Goal: Entertainment & Leisure: Consume media (video, audio)

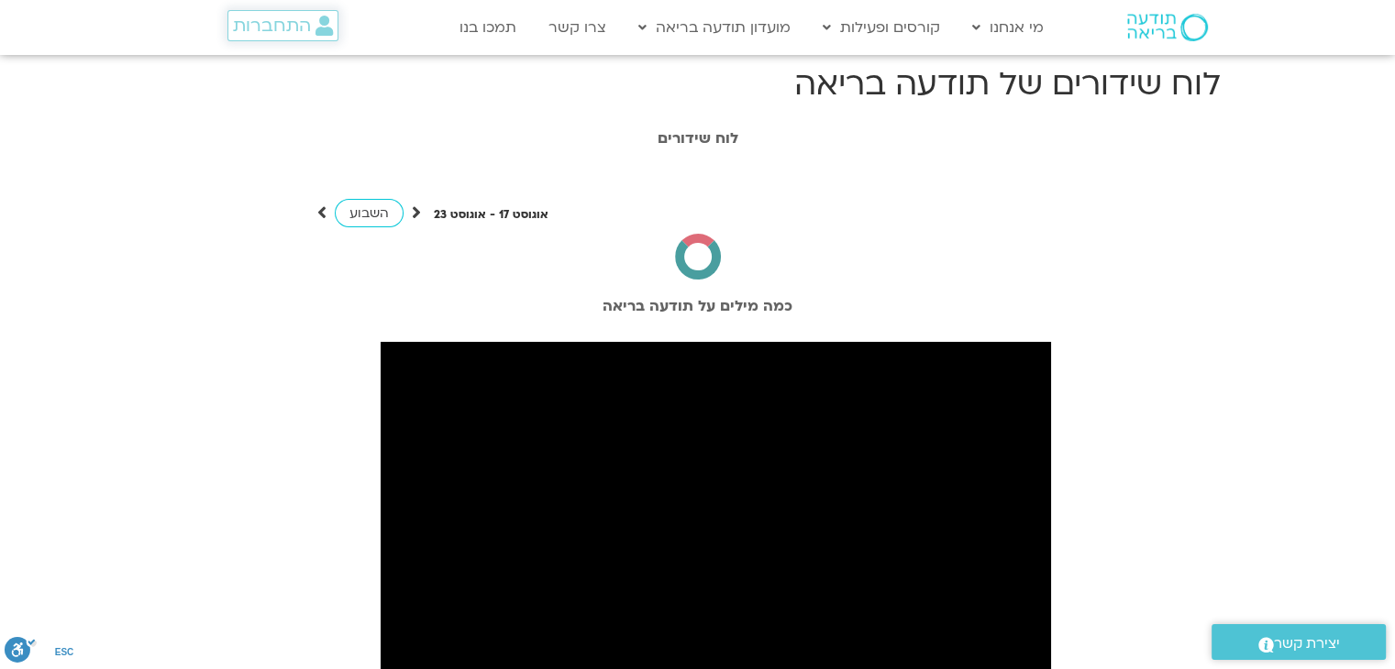
click at [282, 32] on span "התחברות" at bounding box center [272, 26] width 78 height 20
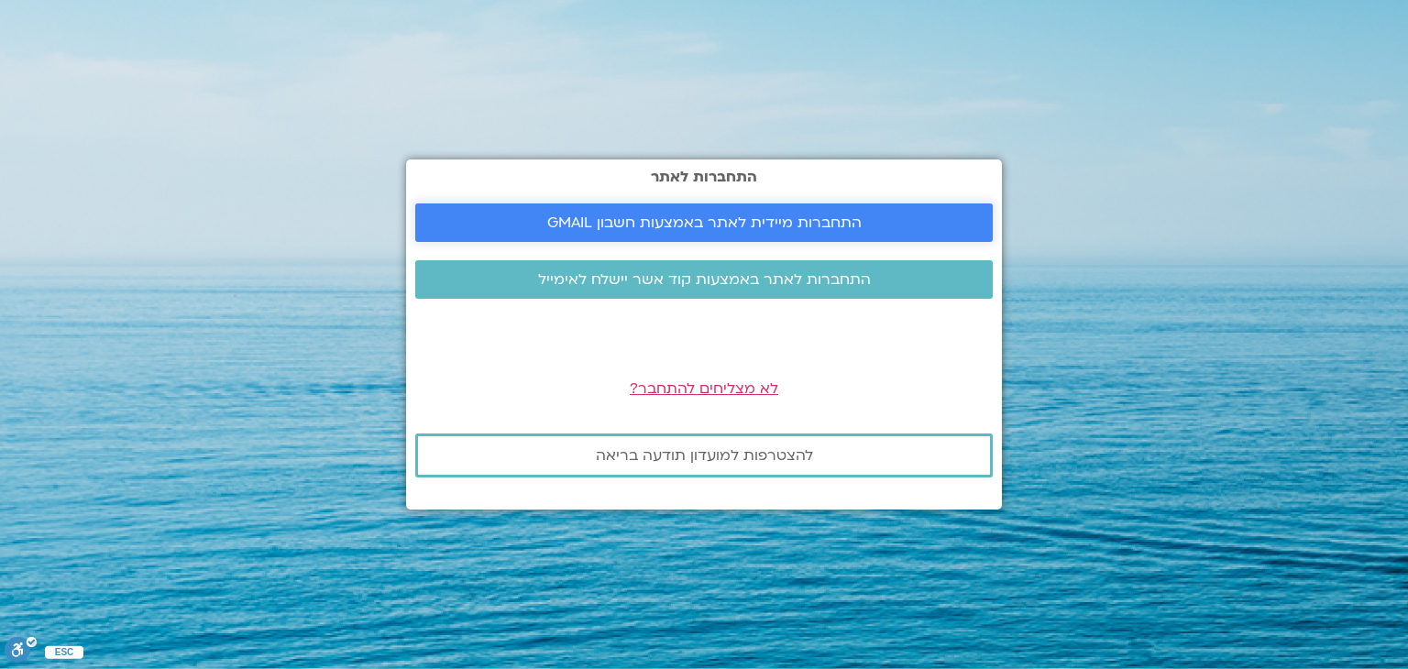
click at [955, 225] on span "התחברות מיידית לאתר באמצעות חשבון GMAIL" at bounding box center [704, 223] width 534 height 17
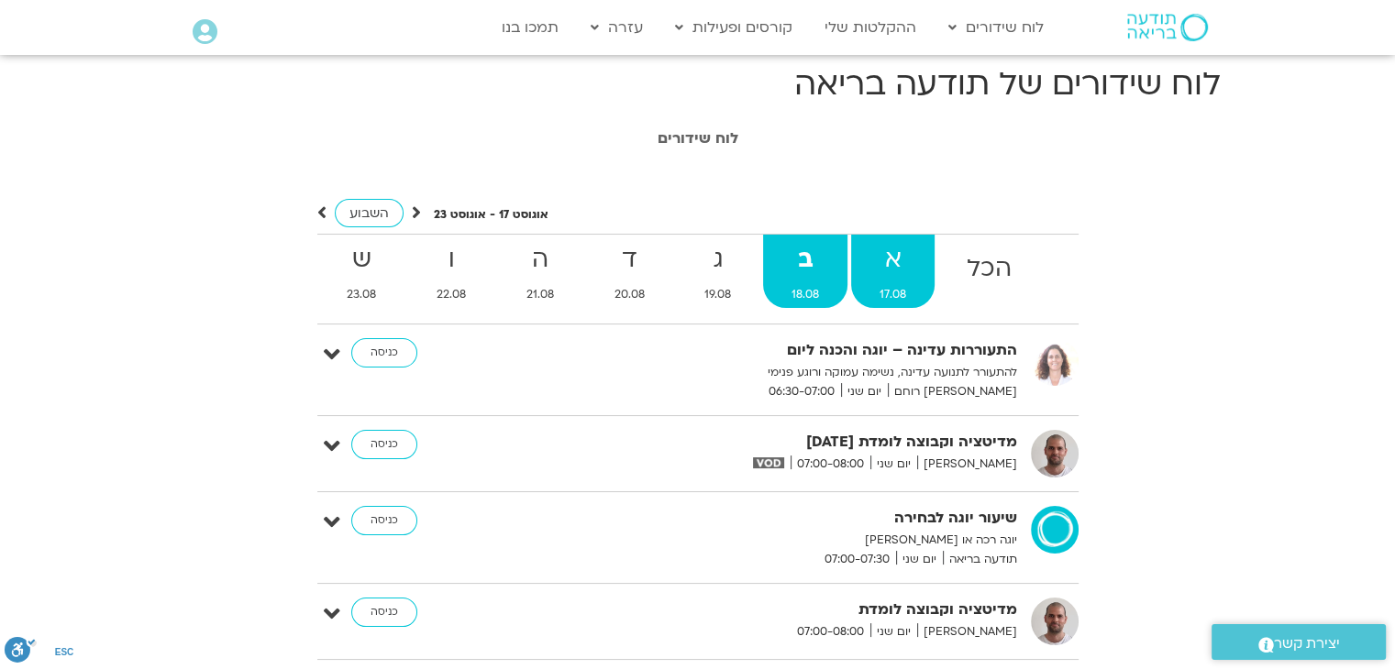
click at [877, 277] on strong "א" at bounding box center [892, 259] width 83 height 41
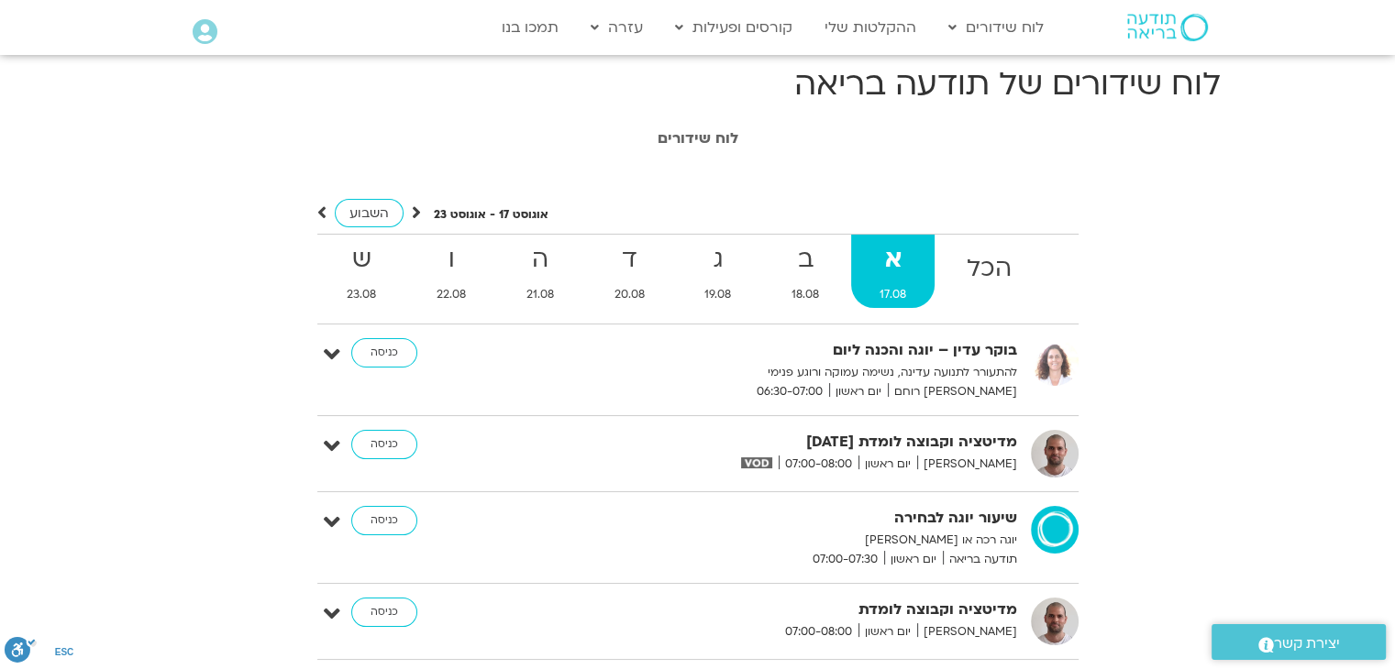
click at [416, 213] on icon at bounding box center [416, 213] width 9 height 18
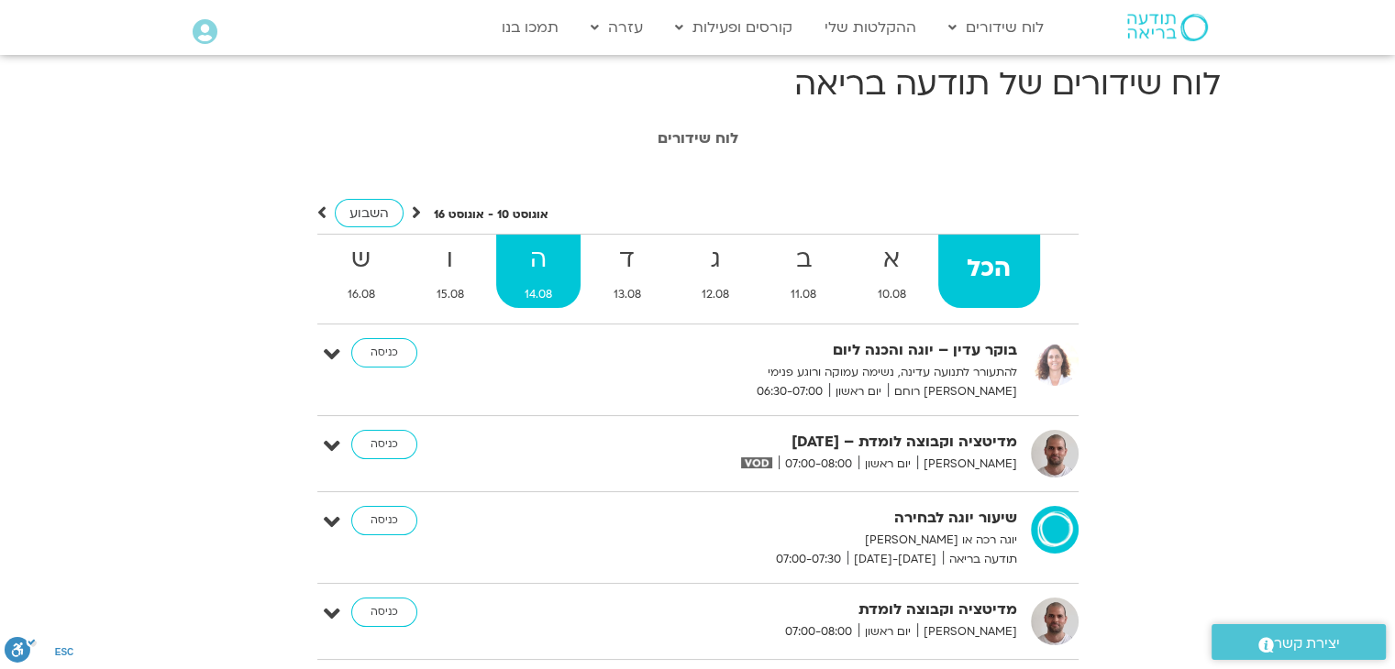
click at [539, 286] on span "14.08" at bounding box center [538, 294] width 85 height 19
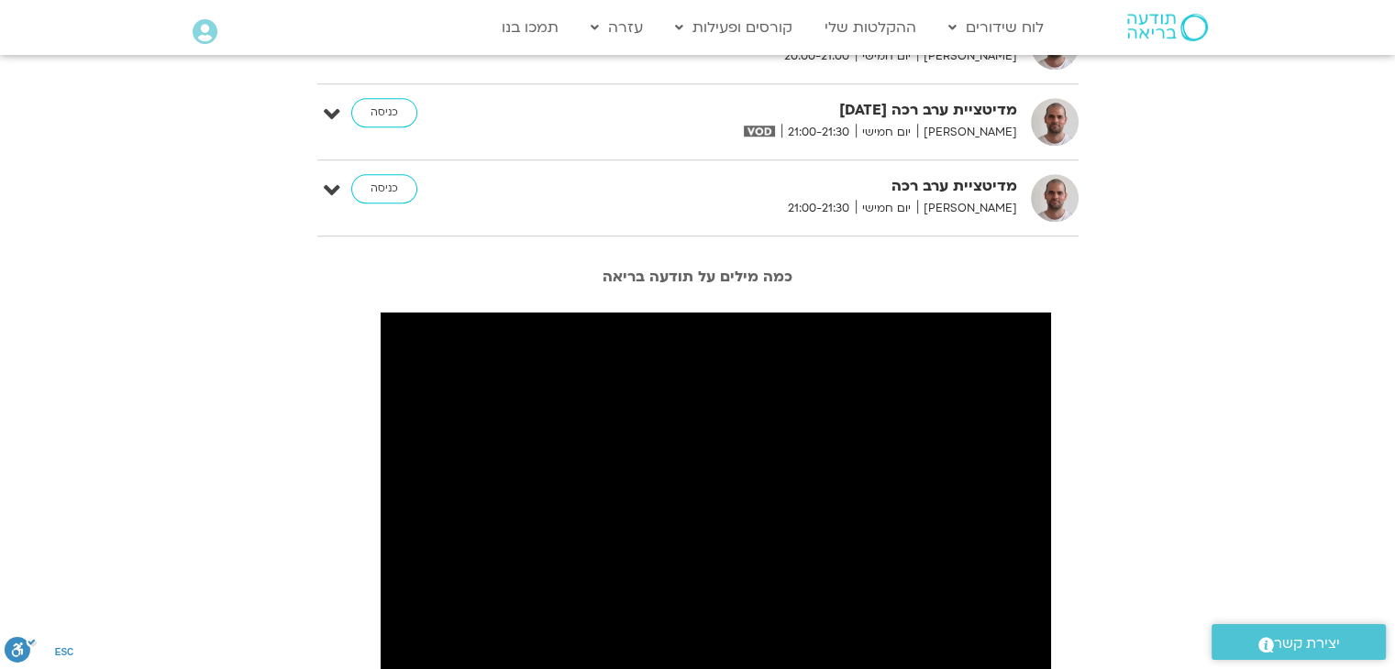
scroll to position [1357, 0]
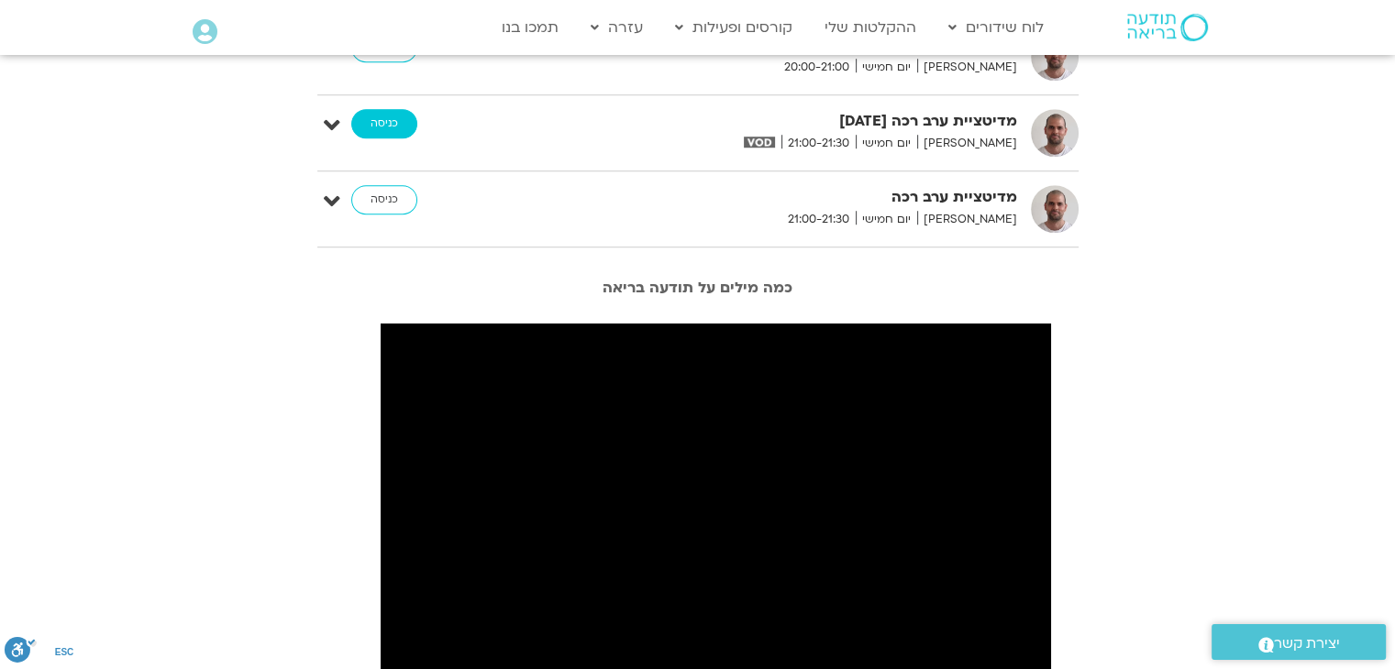
click at [384, 114] on link "כניסה" at bounding box center [384, 123] width 66 height 29
